Goal: Transaction & Acquisition: Purchase product/service

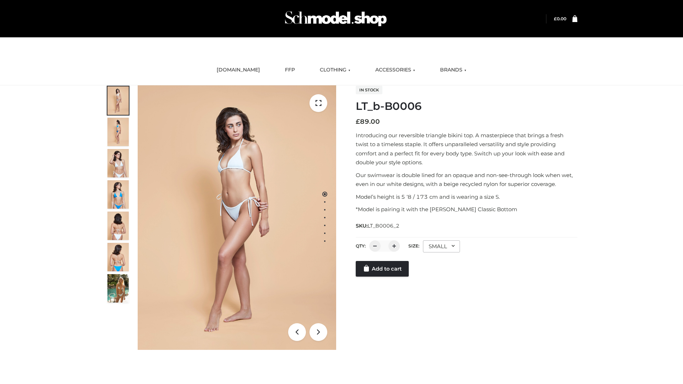
click at [383, 277] on link "Add to cart" at bounding box center [382, 269] width 53 height 16
